Goal: Transaction & Acquisition: Purchase product/service

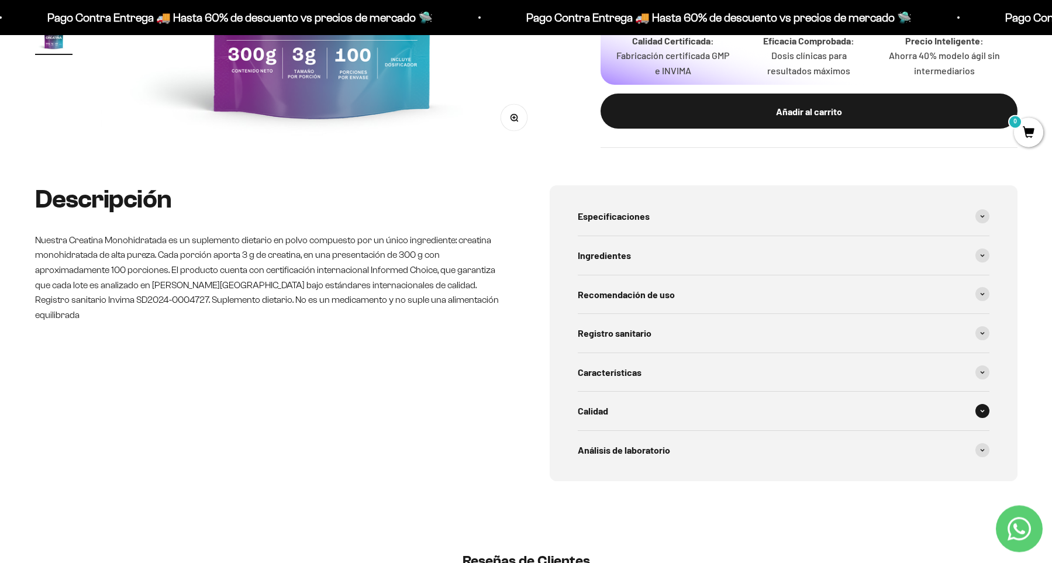
scroll to position [484, 0]
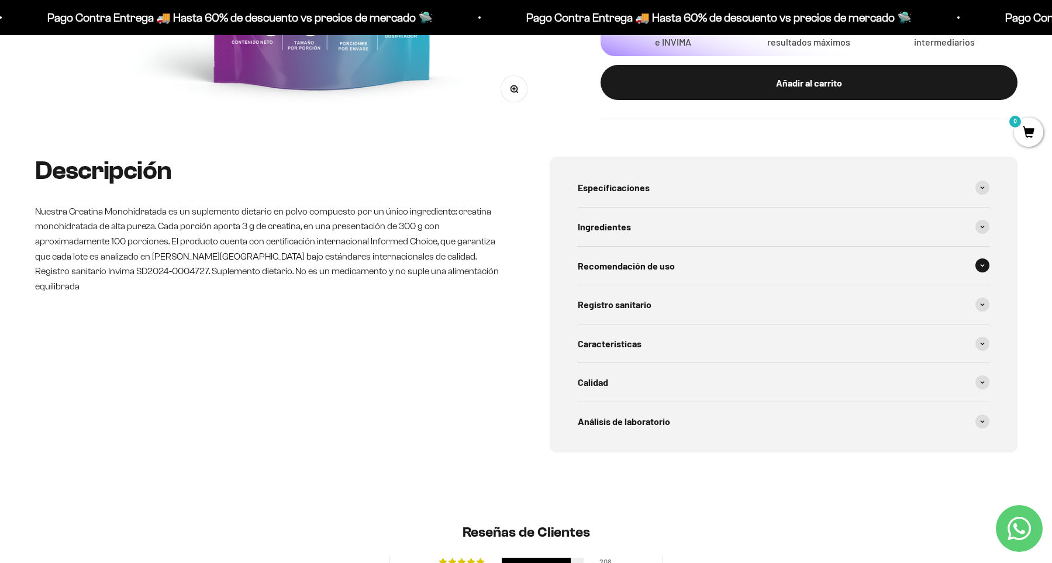
click at [643, 269] on span "Recomendación de uso" at bounding box center [626, 266] width 97 height 15
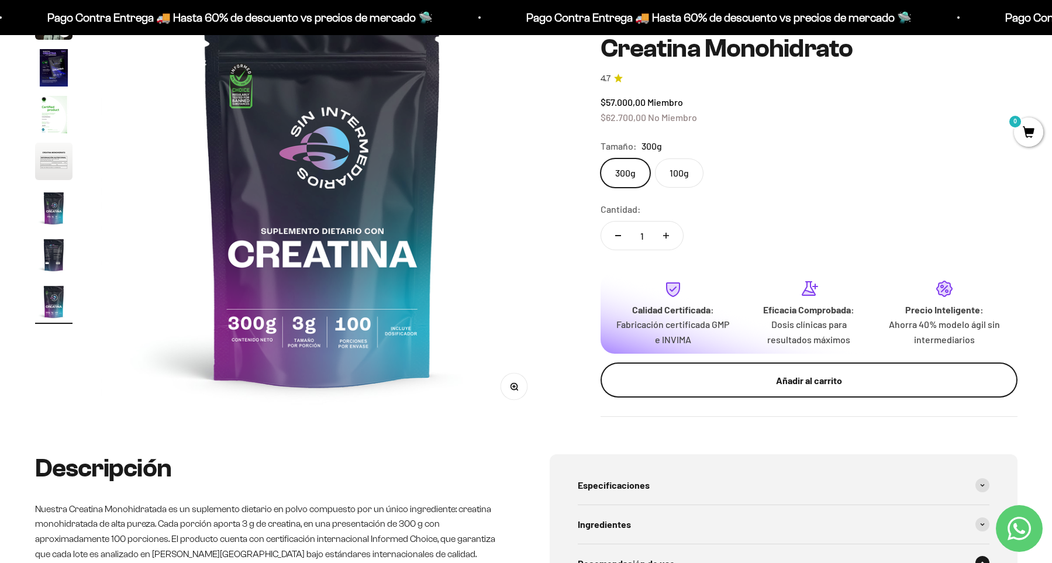
scroll to position [161, 0]
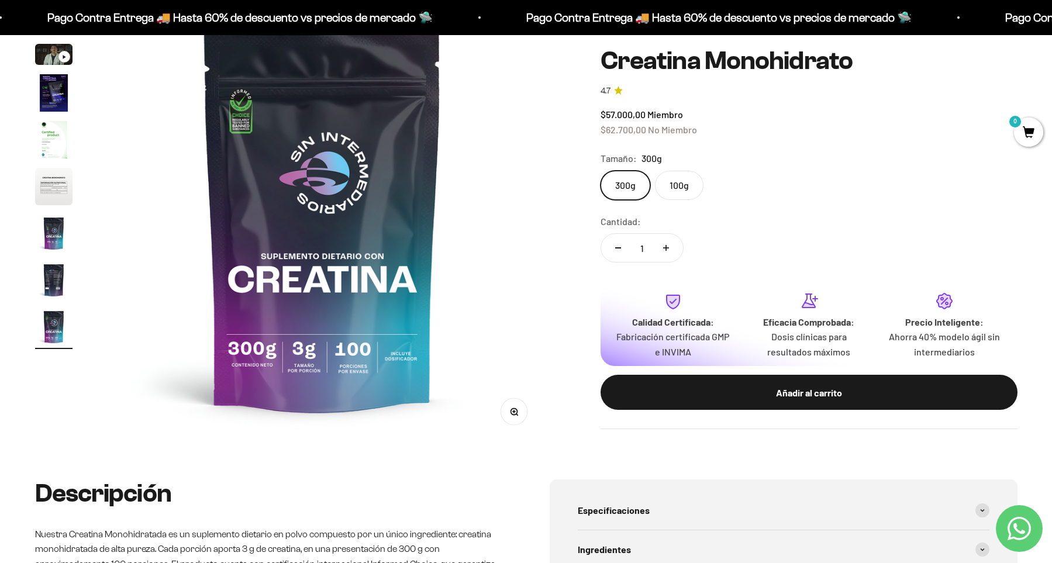
click at [635, 190] on label "300g" at bounding box center [626, 185] width 50 height 29
click at [601, 171] on input "300g" at bounding box center [600, 170] width 1 height 1
click at [667, 185] on label "100g" at bounding box center [679, 185] width 49 height 29
click at [601, 171] on input "100g" at bounding box center [600, 170] width 1 height 1
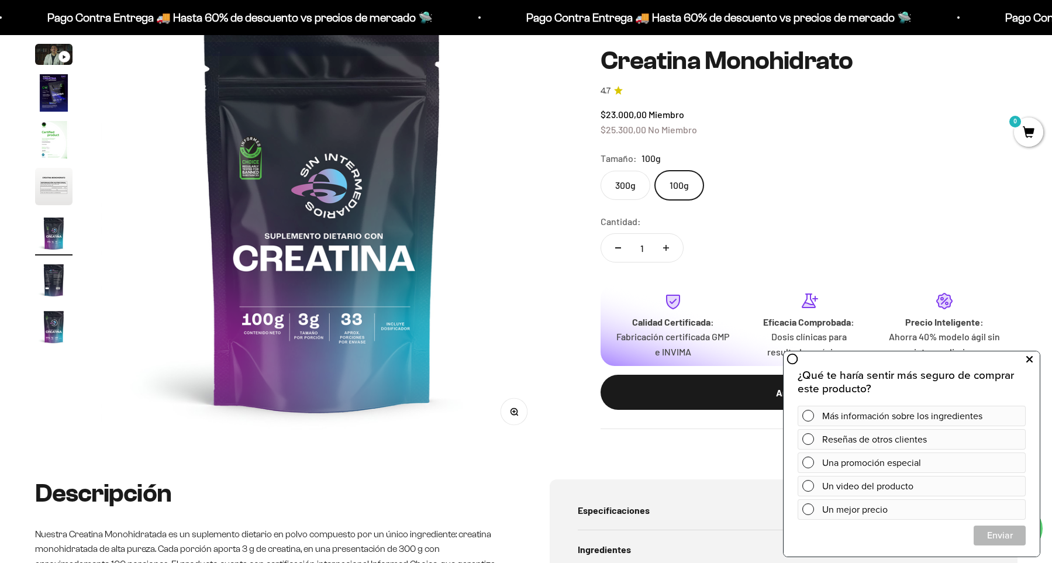
click at [1028, 359] on icon at bounding box center [1029, 359] width 6 height 15
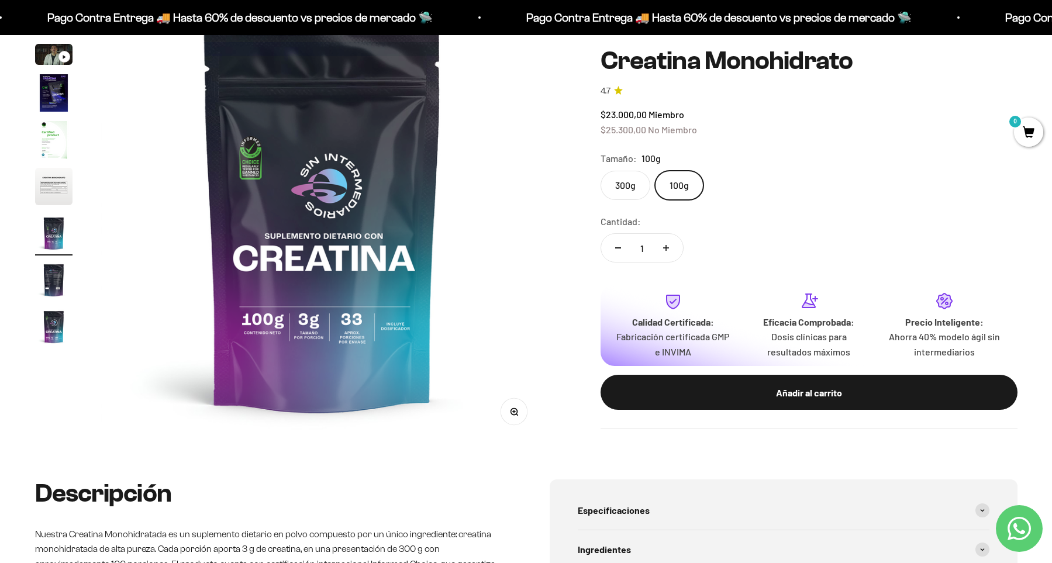
click at [631, 190] on label "300g" at bounding box center [626, 185] width 50 height 29
click at [601, 171] on input "300g" at bounding box center [600, 170] width 1 height 1
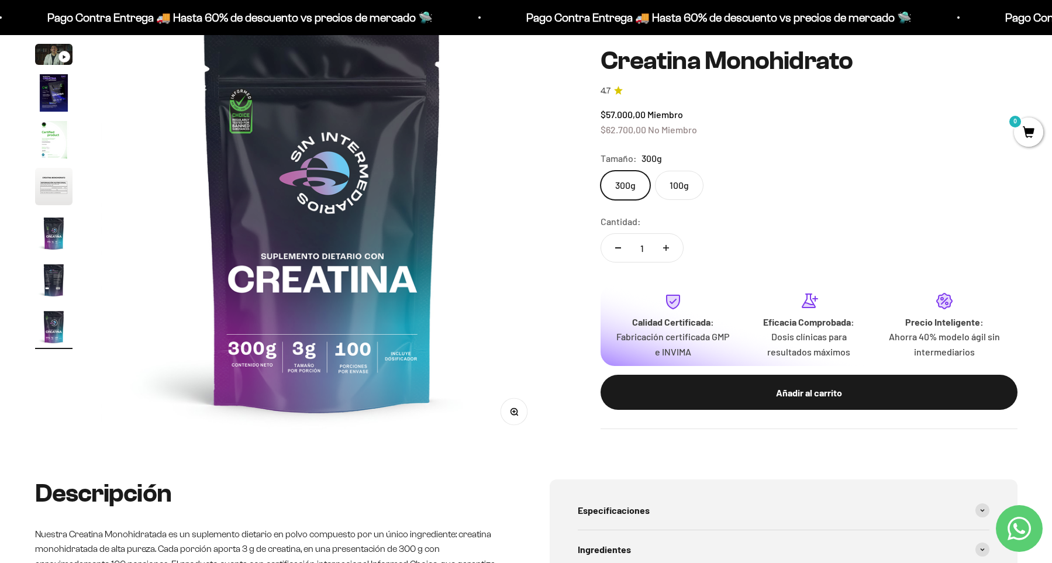
click at [672, 185] on label "100g" at bounding box center [679, 185] width 49 height 29
click at [601, 171] on input "100g" at bounding box center [600, 170] width 1 height 1
